Goal: Complete application form

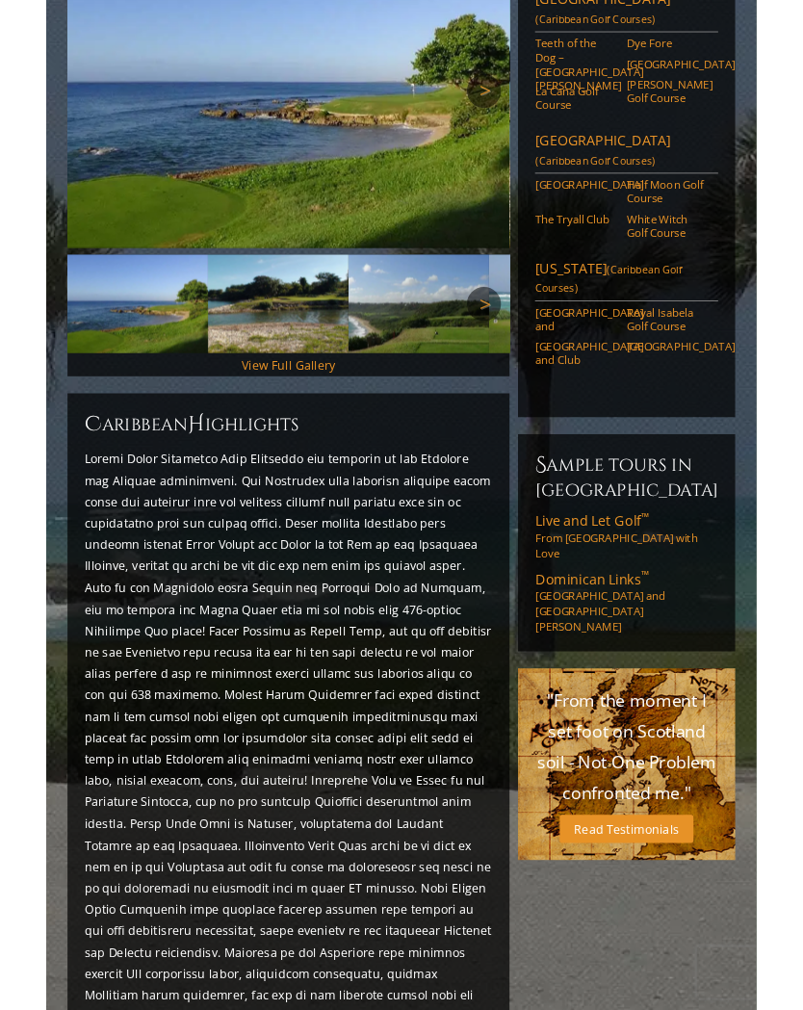
scroll to position [221, 0]
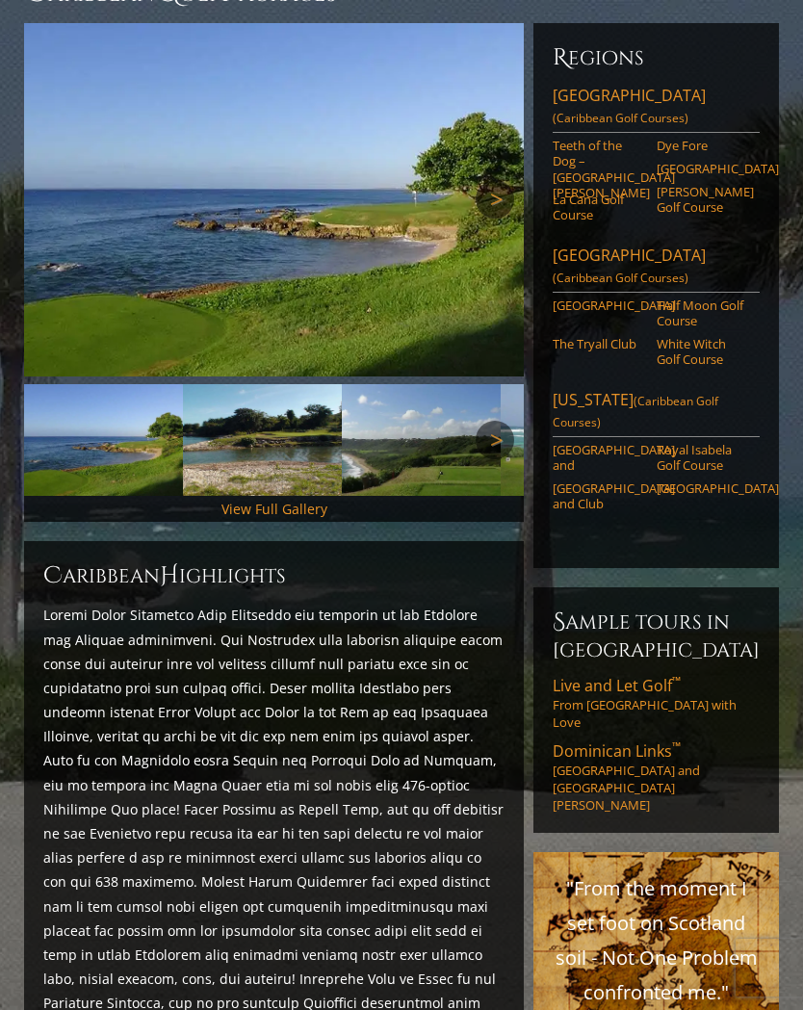
click at [624, 110] on span "(Caribbean Golf Courses)" at bounding box center [621, 118] width 136 height 16
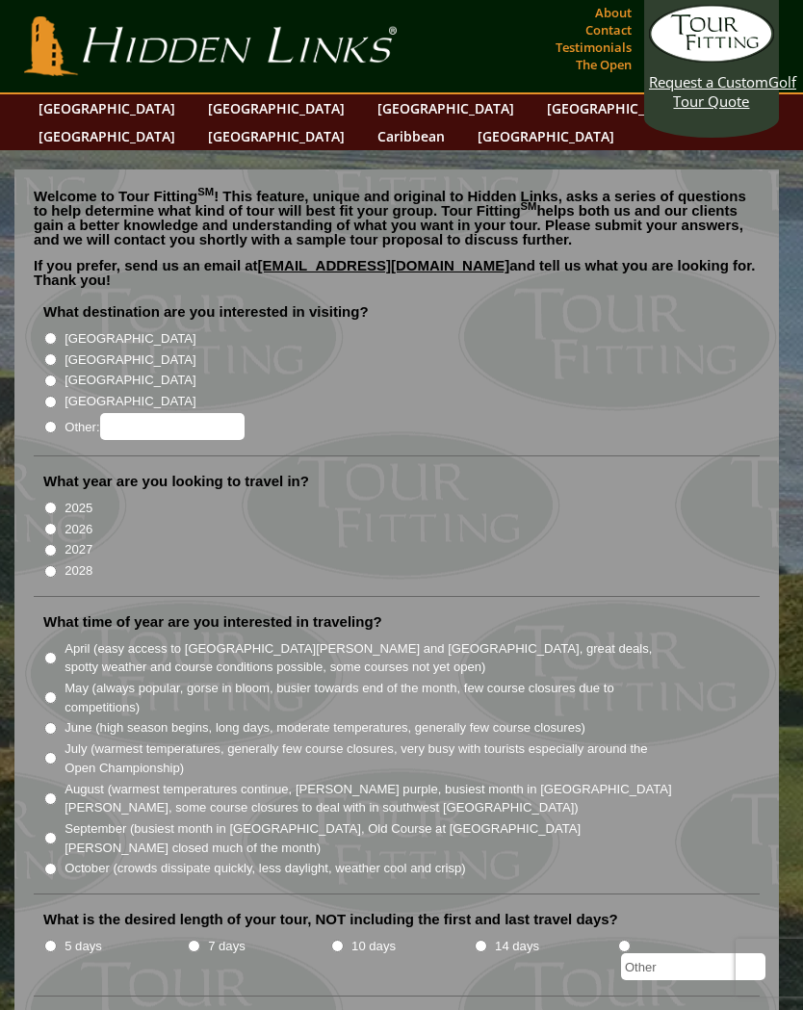
click at [57, 421] on input "Other:" at bounding box center [50, 427] width 13 height 13
radio input "true"
click at [185, 413] on input "Other:" at bounding box center [172, 426] width 144 height 27
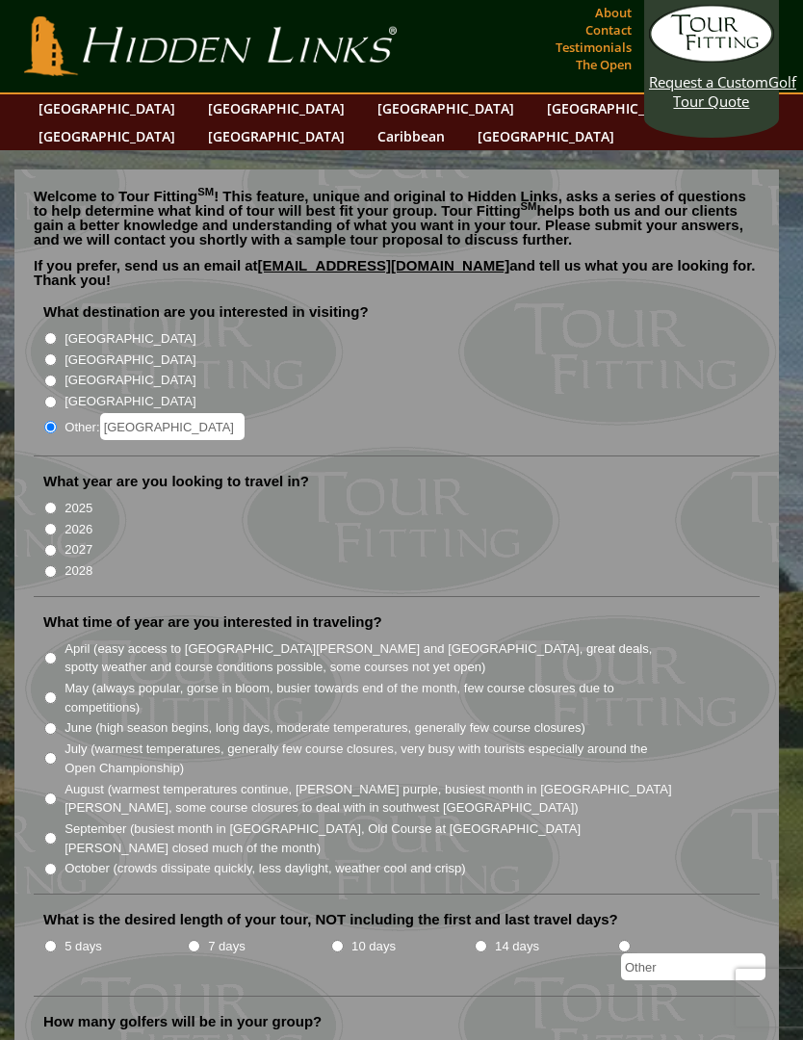
type input "[GEOGRAPHIC_DATA]"
click at [57, 523] on input "2026" at bounding box center [50, 529] width 13 height 13
radio input "true"
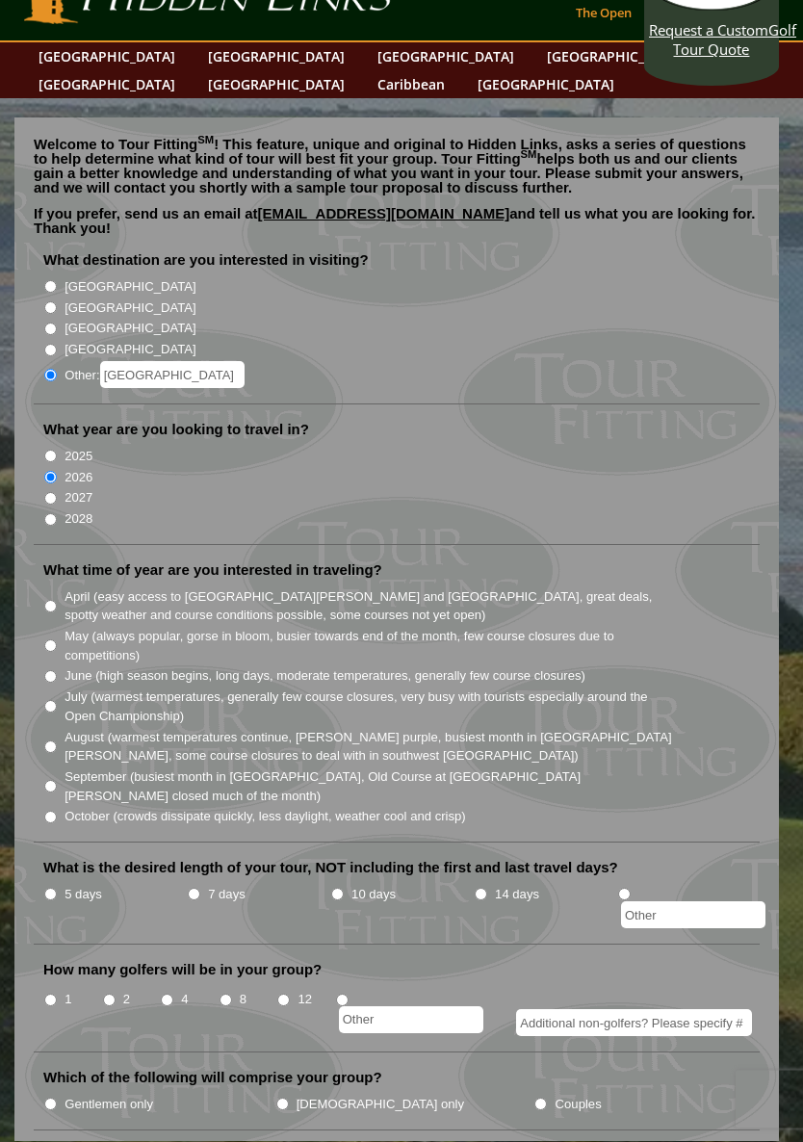
scroll to position [52, 0]
click at [196, 888] on input "7 days" at bounding box center [194, 894] width 13 height 13
radio input "true"
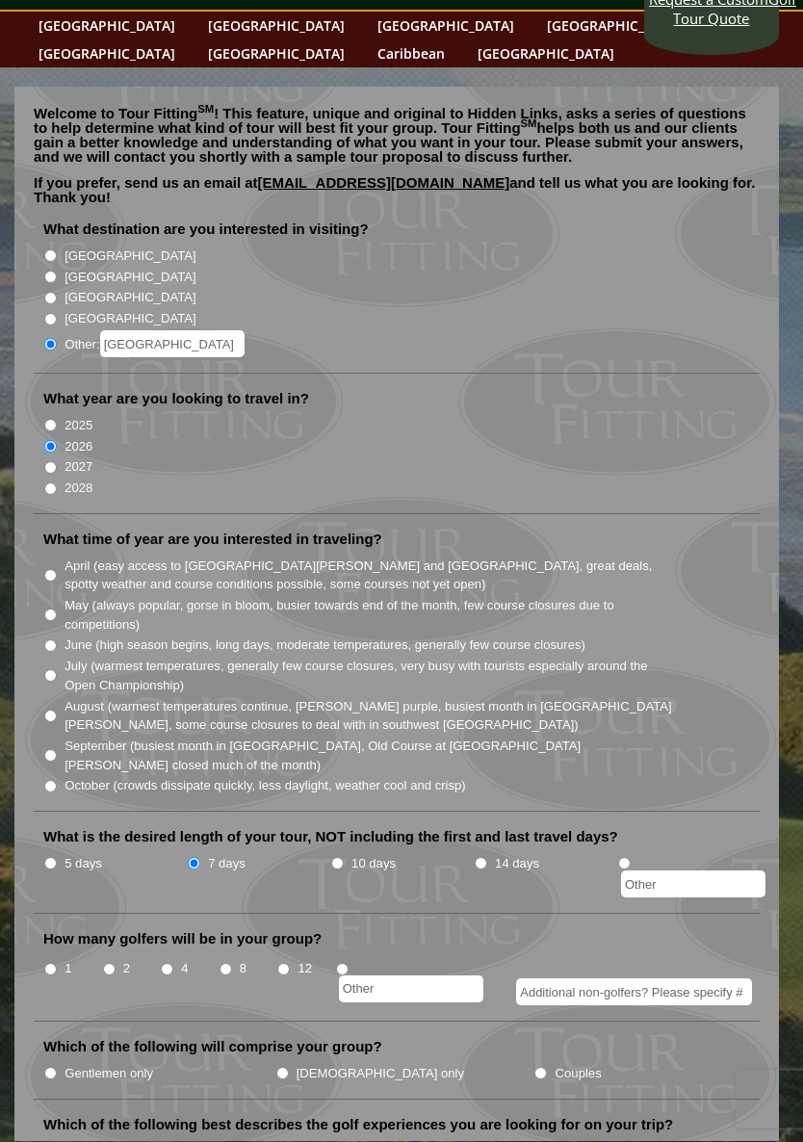
scroll to position [98, 0]
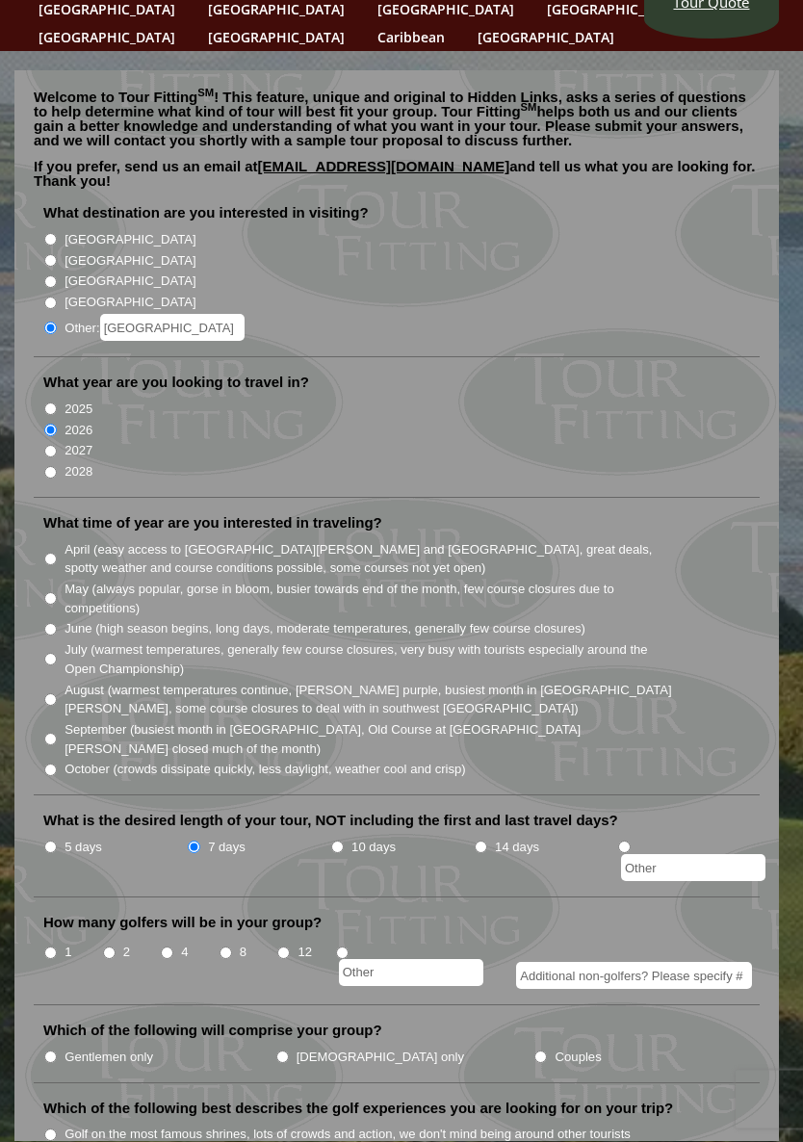
click at [116, 948] on input "2" at bounding box center [109, 954] width 13 height 13
radio input "true"
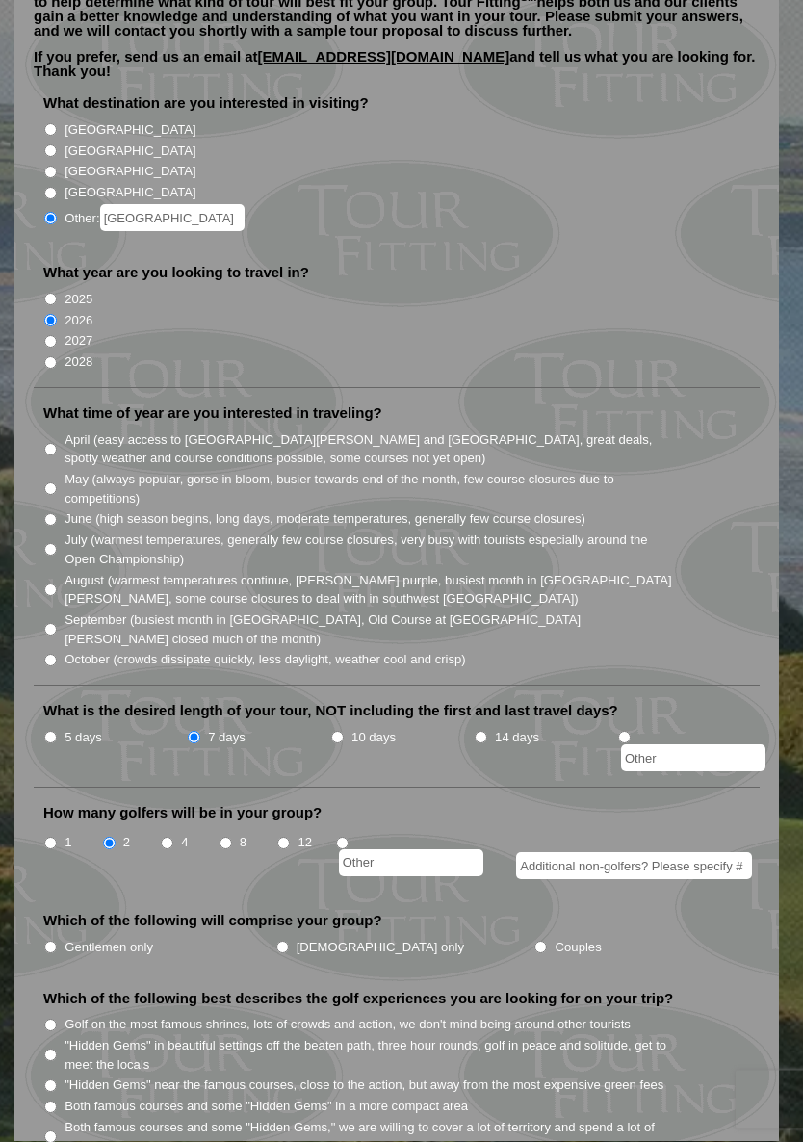
scroll to position [209, 0]
click at [276, 941] on input "Ladies only" at bounding box center [282, 947] width 13 height 13
radio input "true"
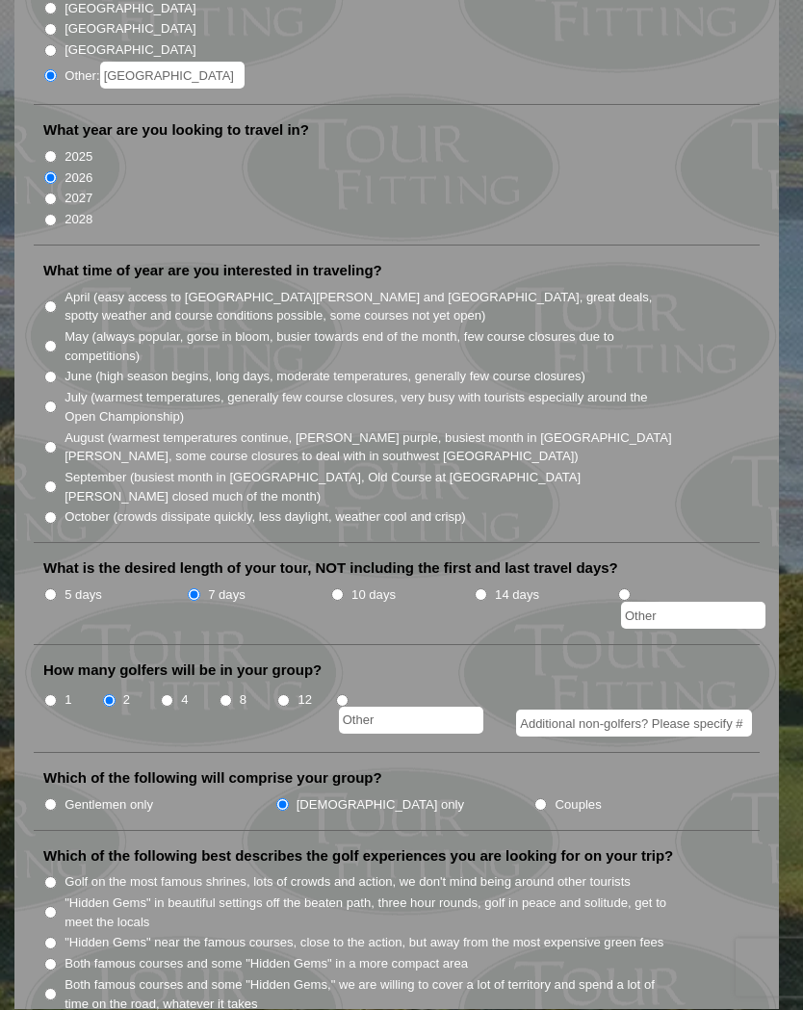
scroll to position [0, 0]
